Goal: Go to known website: Access a specific website the user already knows

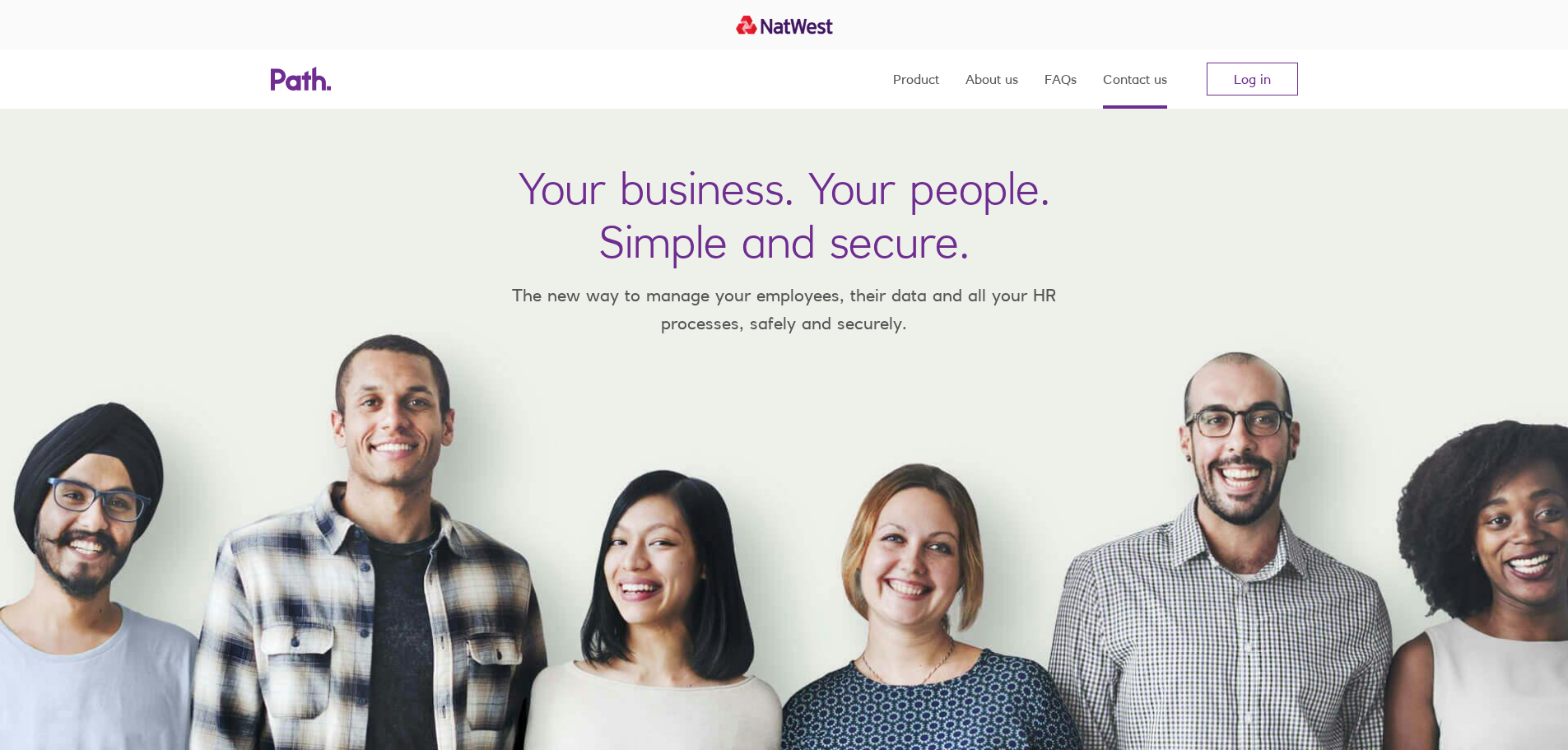
drag, startPoint x: 707, startPoint y: 99, endPoint x: 1146, endPoint y: 85, distance: 439.2
click at [707, 99] on div "Product About us FAQs Contact us Log in" at bounding box center [784, 79] width 1054 height 59
click at [1280, 64] on link "Log in" at bounding box center [1252, 79] width 91 height 33
